Goal: Find specific page/section: Find specific page/section

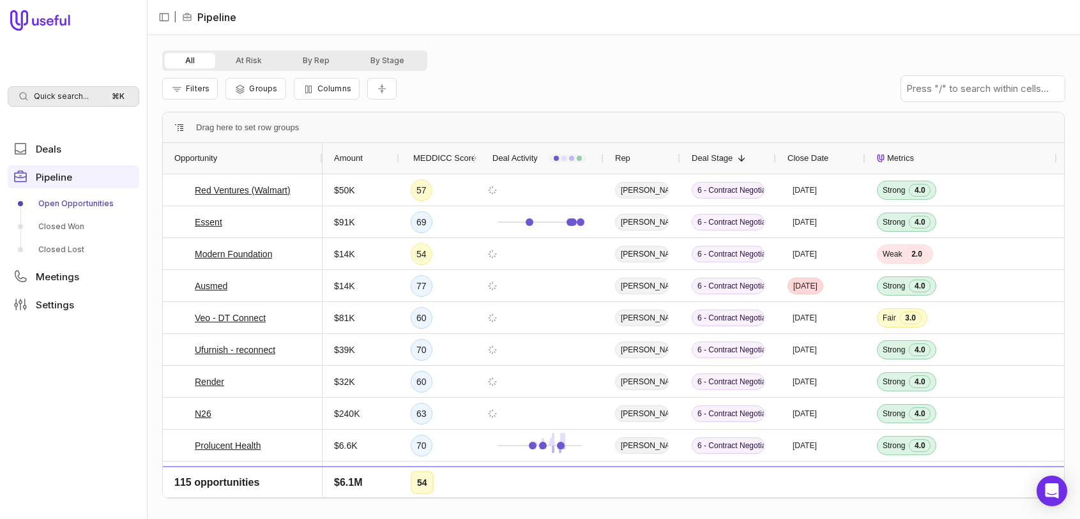
click at [76, 95] on span "Quick search..." at bounding box center [61, 96] width 55 height 10
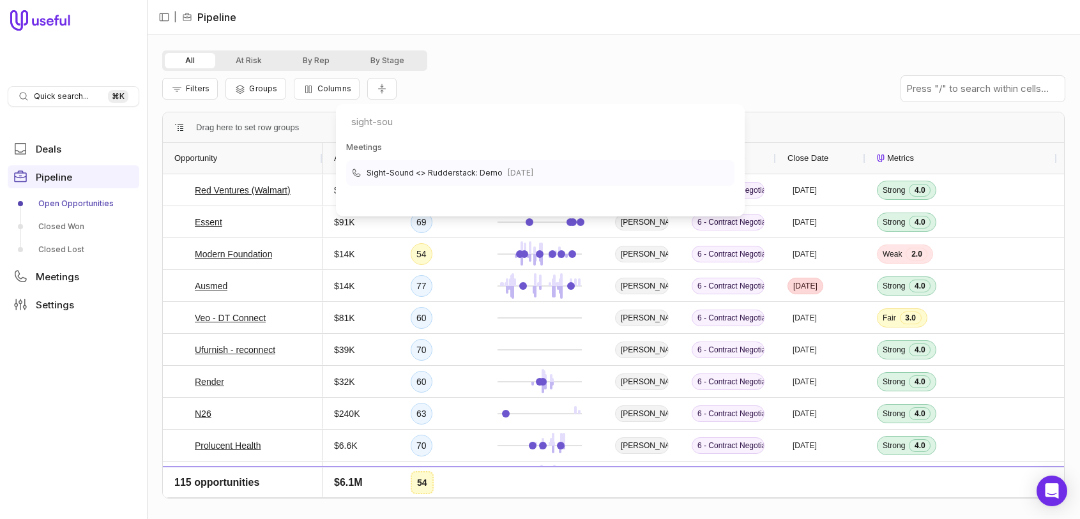
type input "sight-sou"
click at [447, 172] on span "Sight-Sound <> Rudderstack: Demo" at bounding box center [435, 172] width 136 height 15
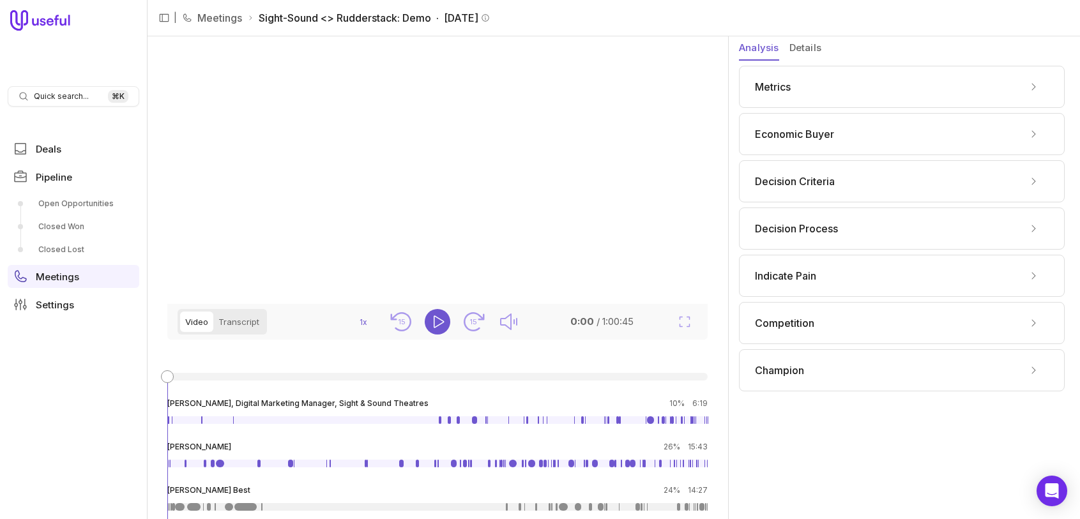
click at [296, 17] on span "Sight-Sound <> Rudderstack: Demo · August 8, 2025" at bounding box center [374, 17] width 231 height 15
drag, startPoint x: 289, startPoint y: 17, endPoint x: 248, endPoint y: 21, distance: 40.4
click at [289, 17] on span "Sight-Sound <> Rudderstack: Demo · August 8, 2025" at bounding box center [374, 17] width 231 height 15
click at [69, 98] on span "Quick search..." at bounding box center [61, 96] width 55 height 10
click at [814, 51] on html "Quick search... ⌘ K Deals Pipeline Open Opportunities Closed Won Closed Lost Me…" at bounding box center [540, 259] width 1080 height 519
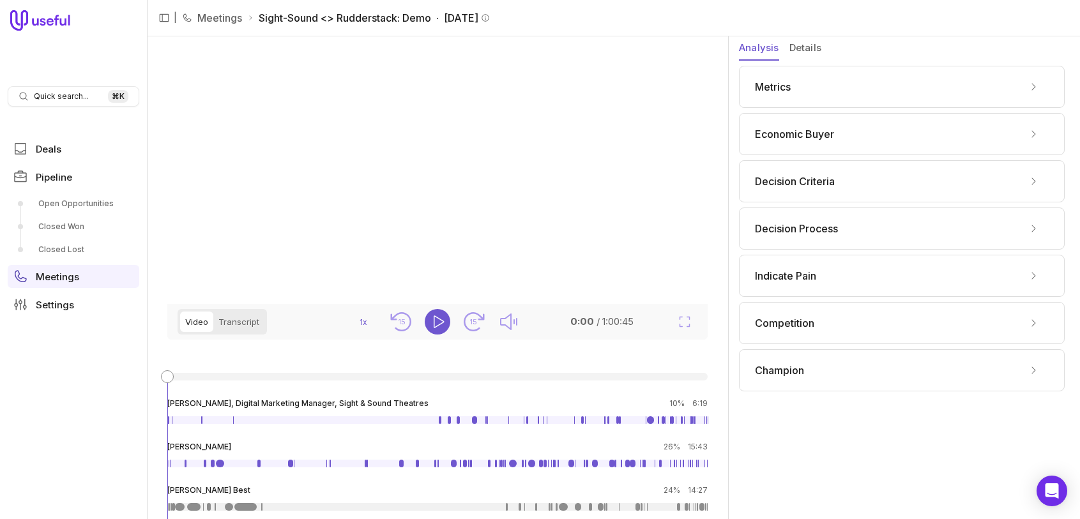
click at [808, 49] on button "Details" at bounding box center [805, 48] width 32 height 24
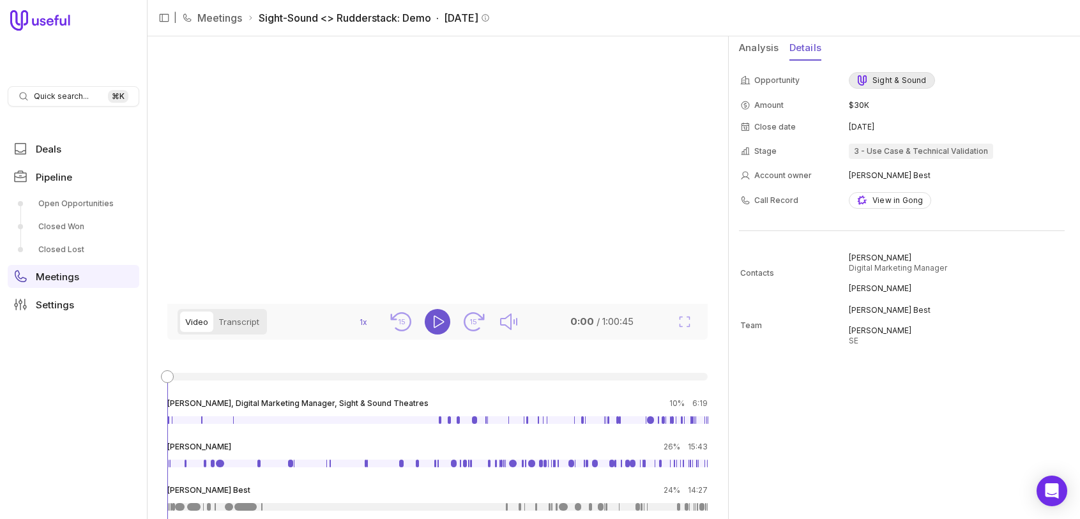
click at [886, 80] on div "Sight & Sound" at bounding box center [892, 80] width 70 height 10
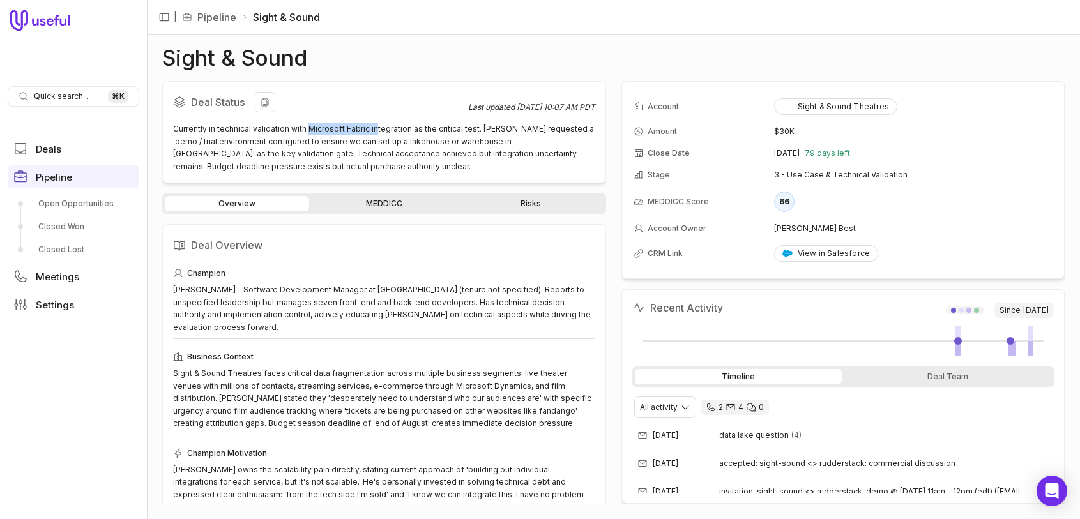
drag, startPoint x: 308, startPoint y: 128, endPoint x: 372, endPoint y: 133, distance: 64.7
click at [372, 133] on div "Currently in technical validation with Microsoft Fabric integration as the crit…" at bounding box center [384, 148] width 422 height 50
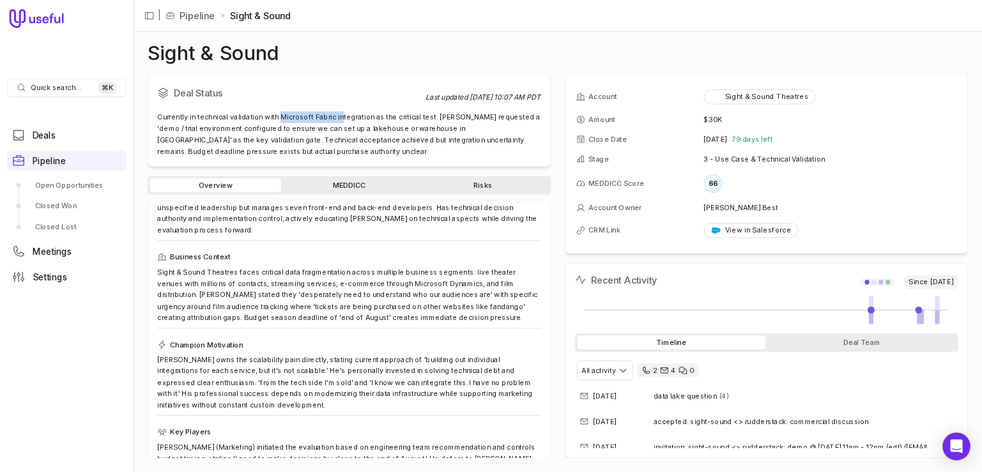
scroll to position [73, 0]
